Goal: Information Seeking & Learning: Learn about a topic

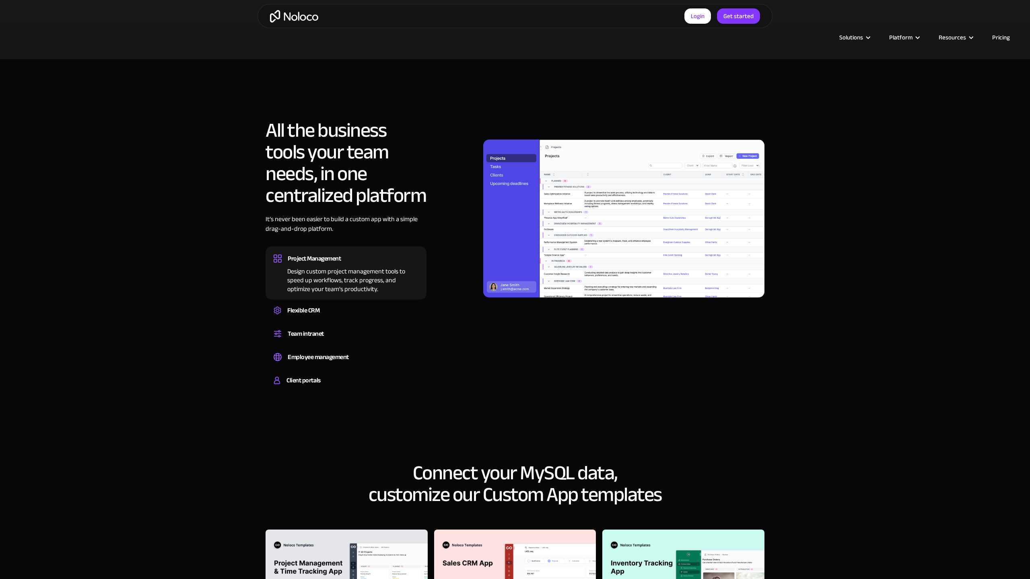
scroll to position [1135, 0]
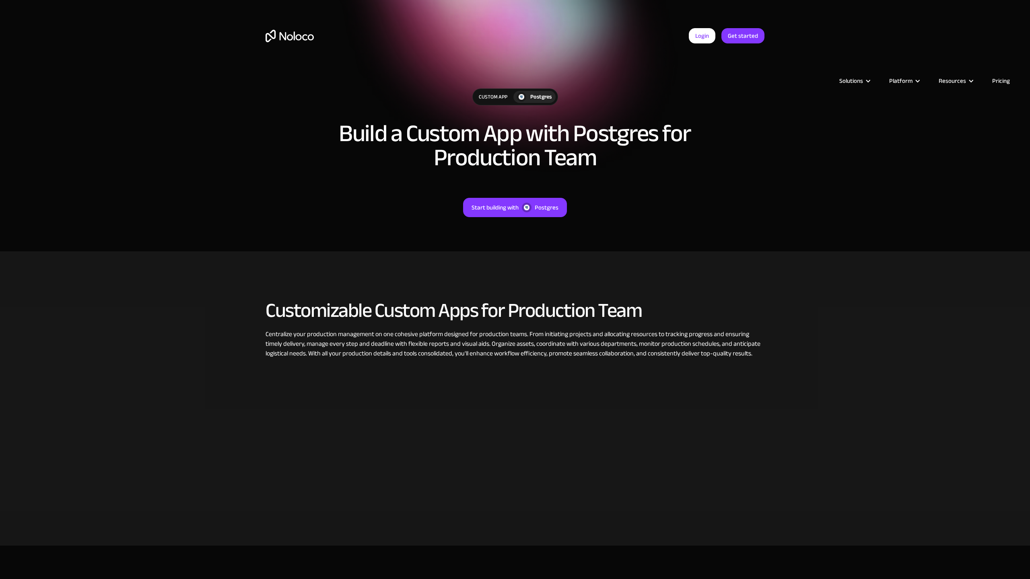
scroll to position [487, 0]
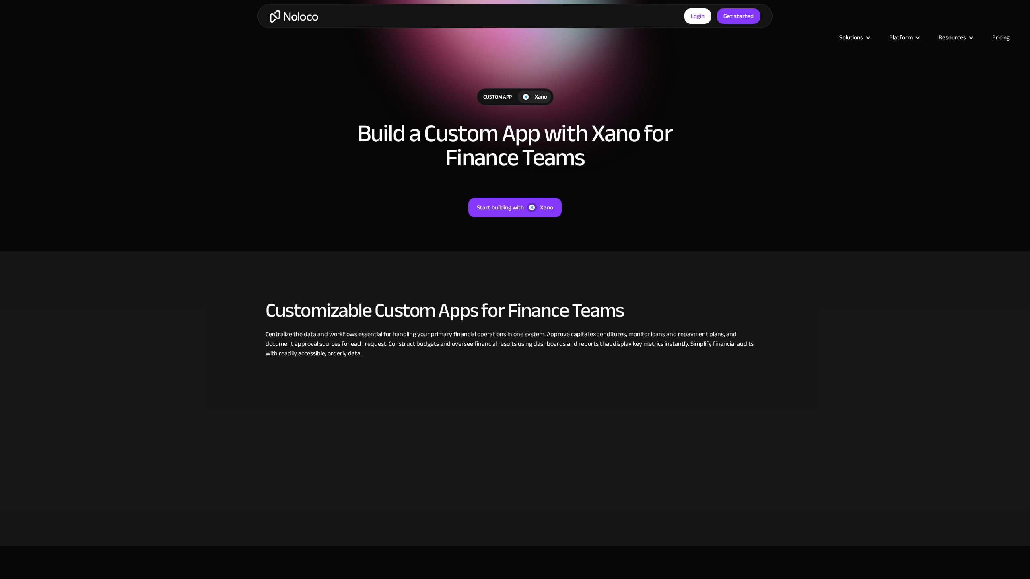
scroll to position [487, 0]
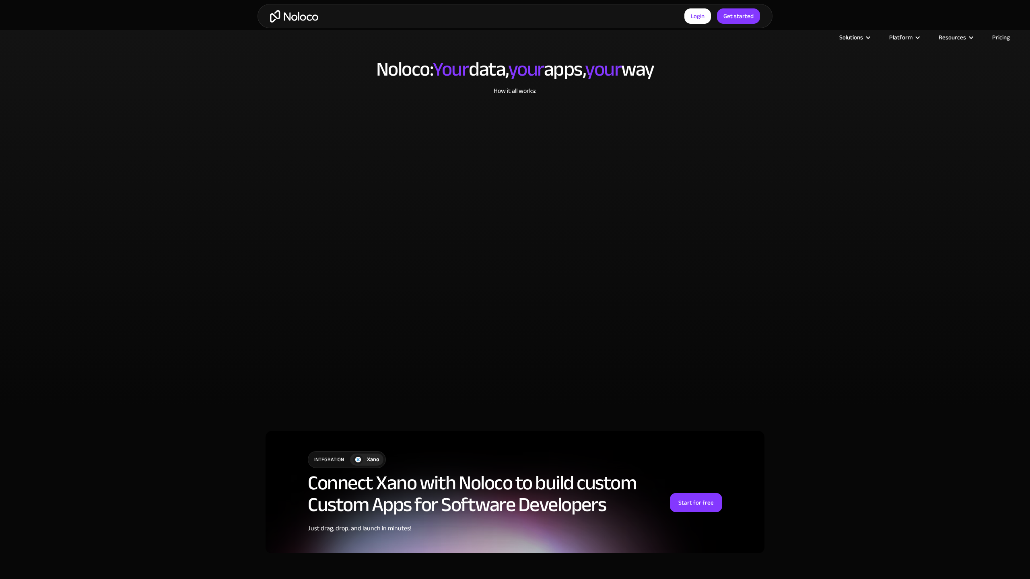
scroll to position [1927, 0]
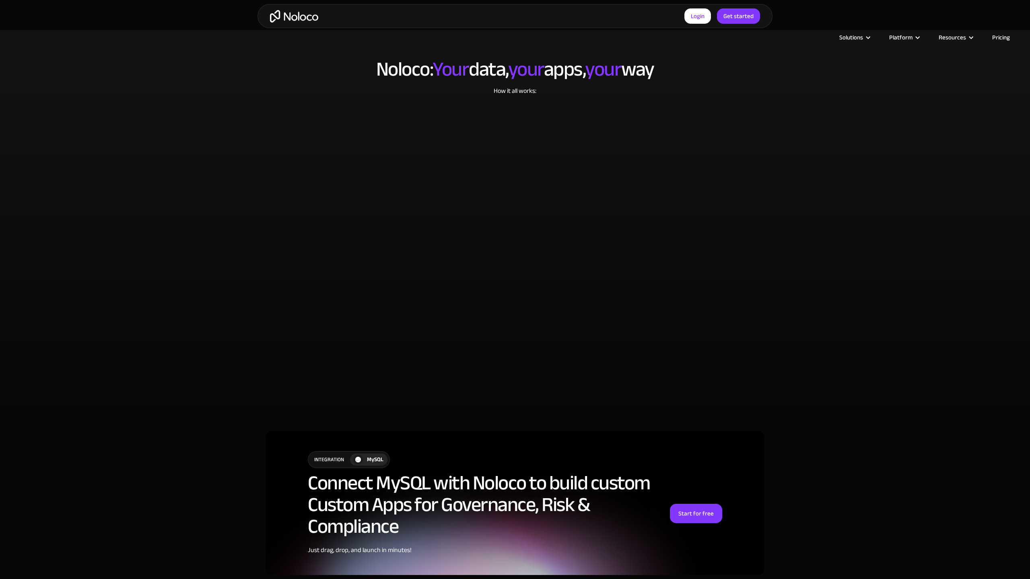
scroll to position [1954, 0]
